Goal: Task Accomplishment & Management: Manage account settings

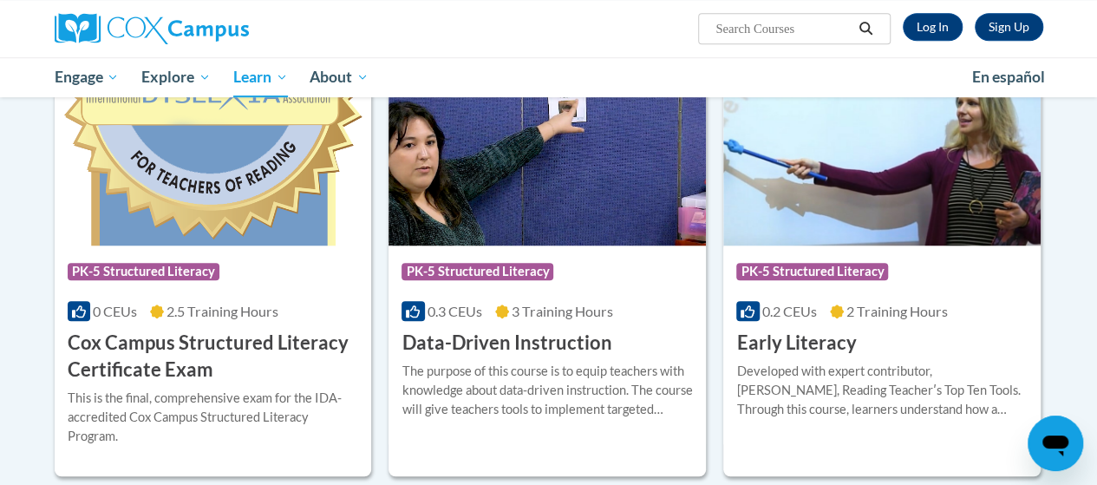
scroll to position [586, 0]
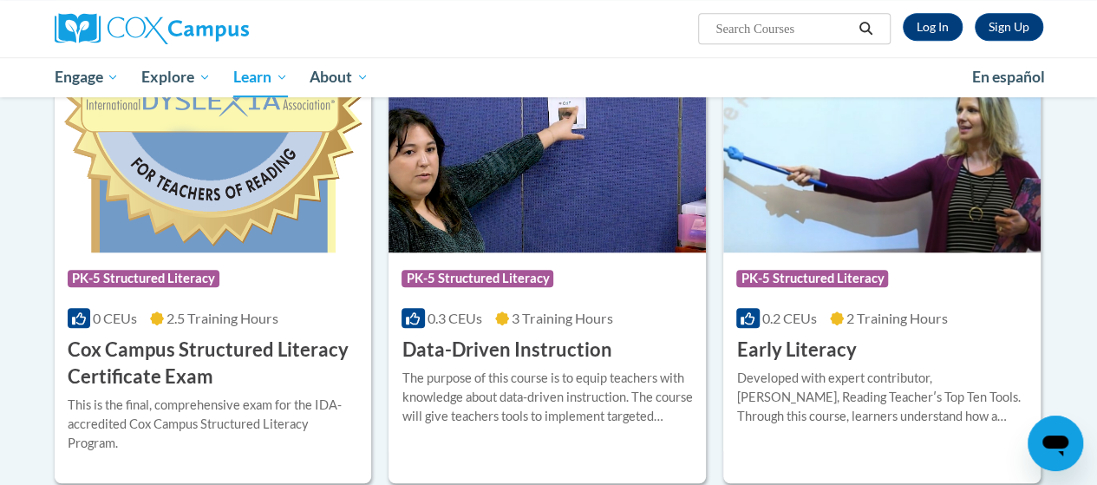
click at [947, 29] on link "Log In" at bounding box center [933, 27] width 60 height 28
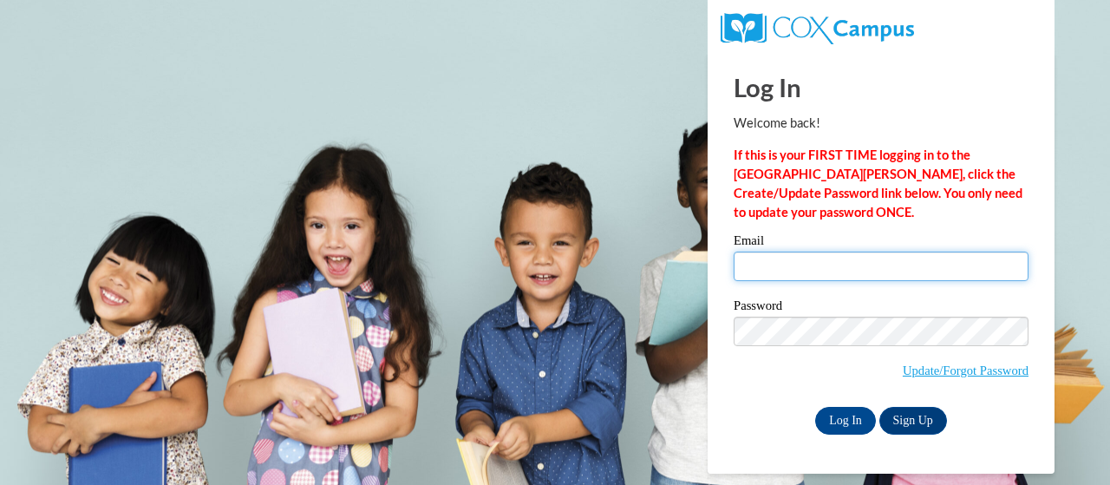
click at [816, 263] on input "Email" at bounding box center [881, 266] width 295 height 29
type input "allen.ebonie.r@muscogee.k12.ga.us"
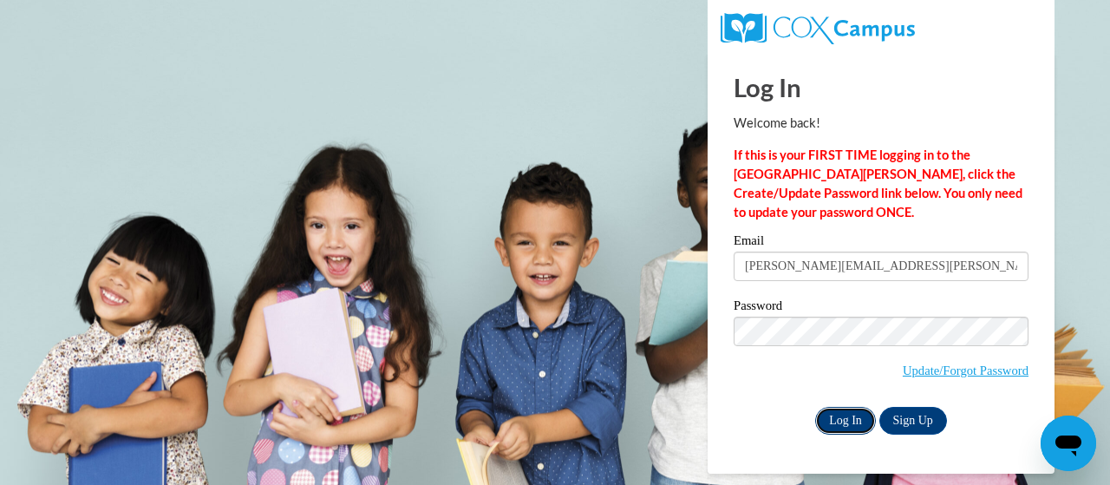
click at [840, 420] on input "Log In" at bounding box center [845, 421] width 61 height 28
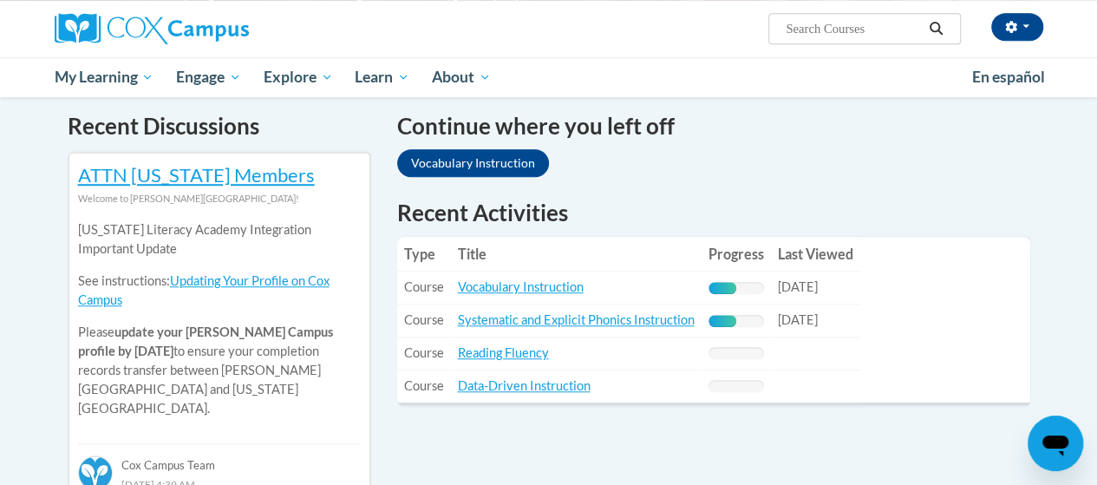
scroll to position [523, 0]
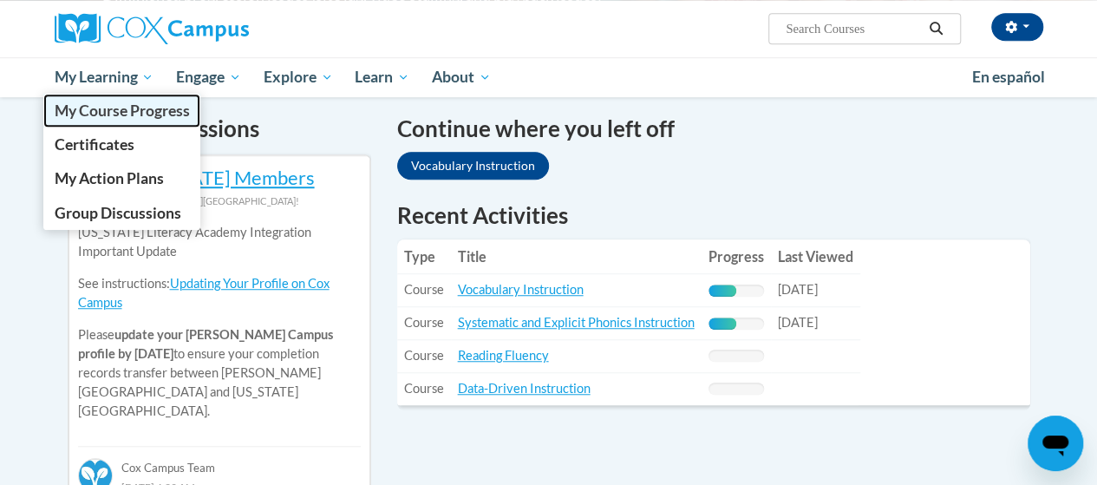
click at [142, 111] on span "My Course Progress" at bounding box center [121, 110] width 135 height 18
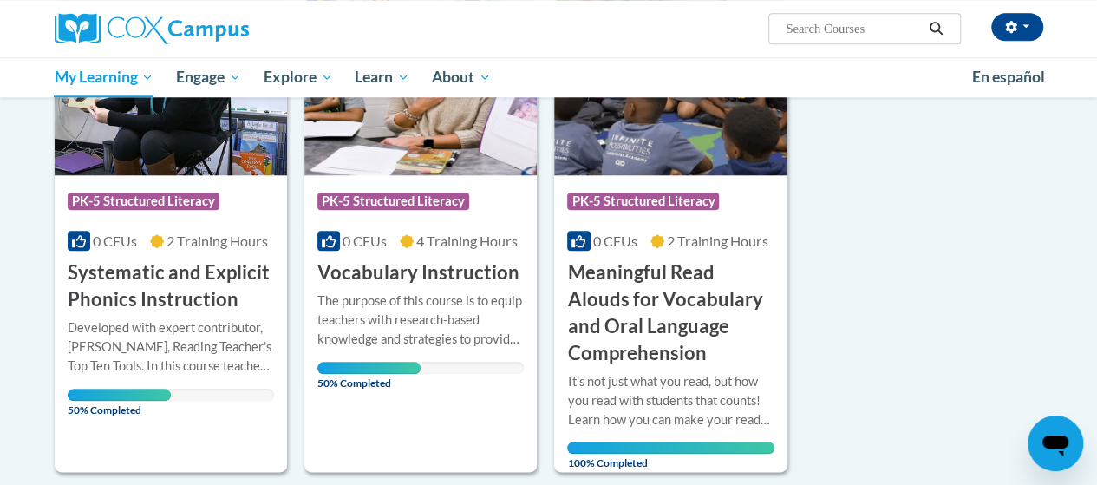
scroll to position [777, 0]
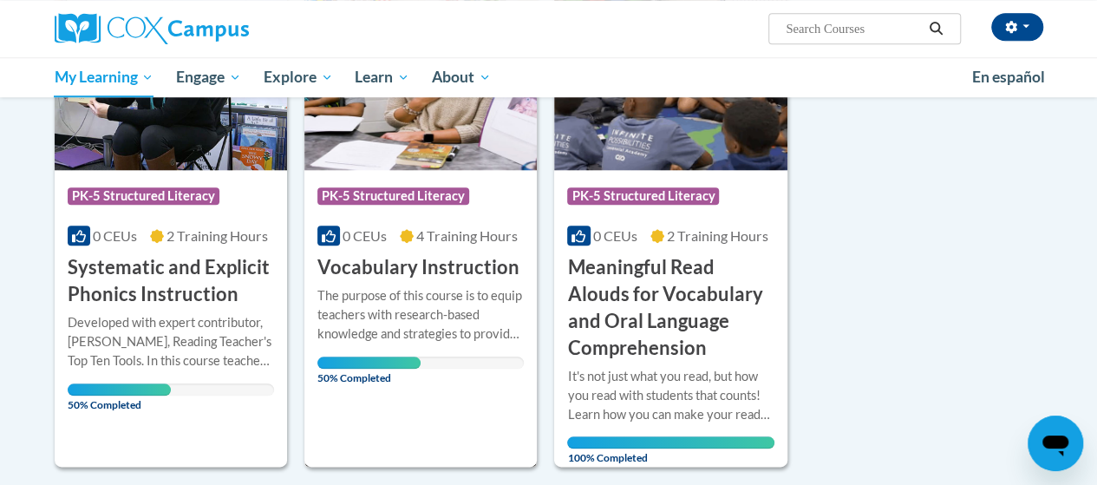
click at [468, 132] on img at bounding box center [420, 81] width 232 height 177
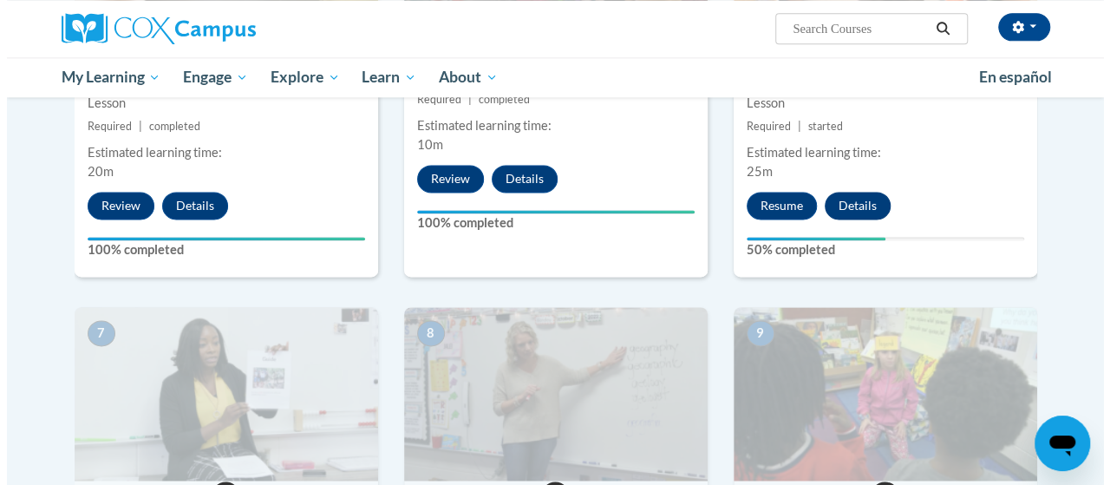
scroll to position [1100, 0]
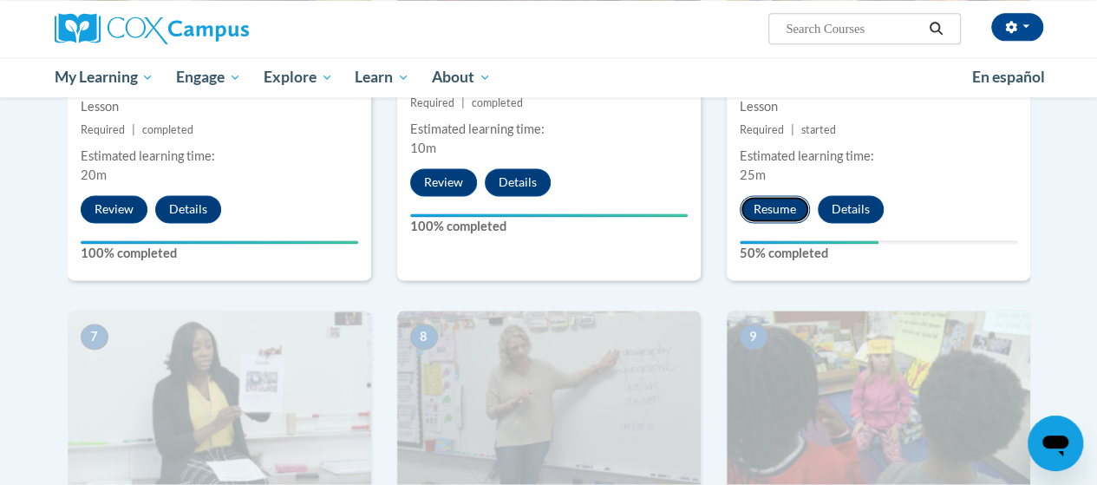
click at [765, 205] on button "Resume" at bounding box center [775, 209] width 70 height 28
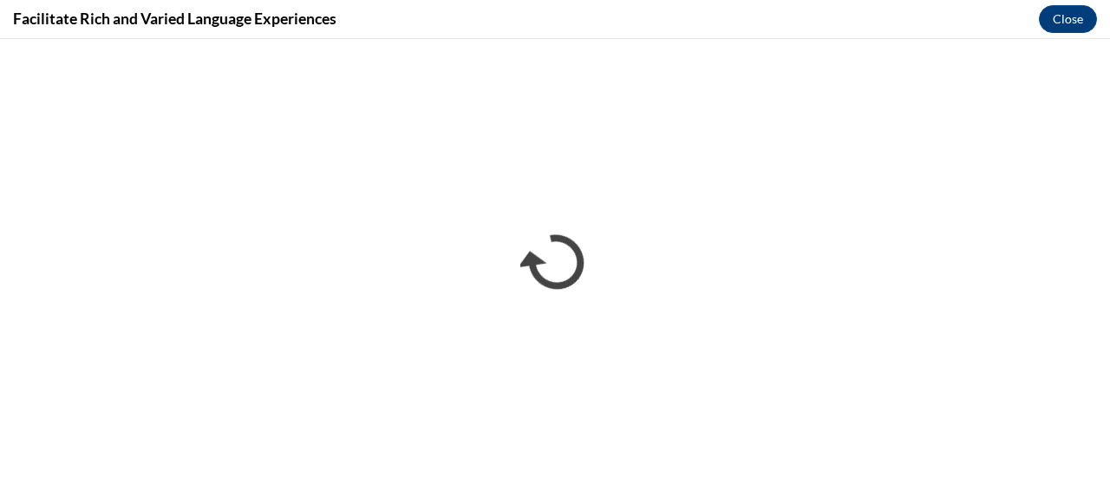
scroll to position [0, 0]
